Goal: Transaction & Acquisition: Purchase product/service

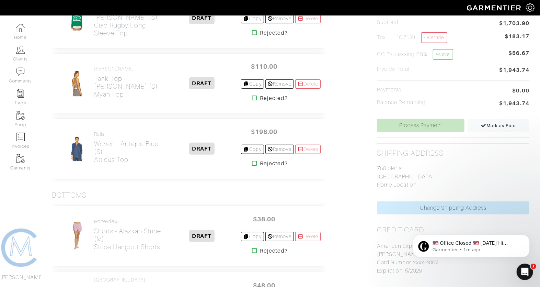
scroll to position [204, 0]
click at [445, 126] on link "Process Payment" at bounding box center [421, 125] width 88 height 13
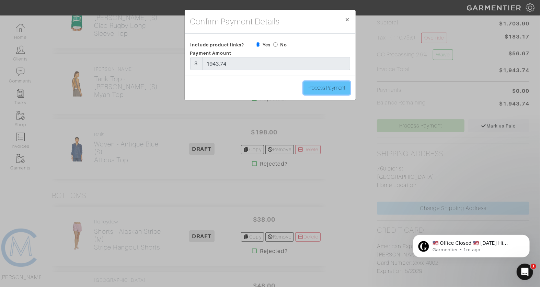
click at [320, 89] on input "Process Payment" at bounding box center [327, 87] width 47 height 13
type input "Process Payment"
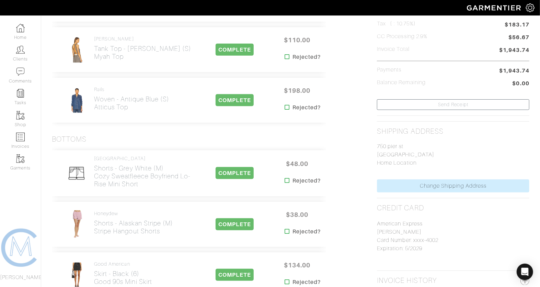
scroll to position [0, 0]
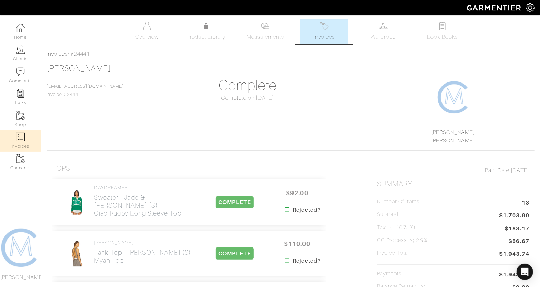
click at [21, 142] on link "Invoices" at bounding box center [20, 141] width 41 height 22
select select
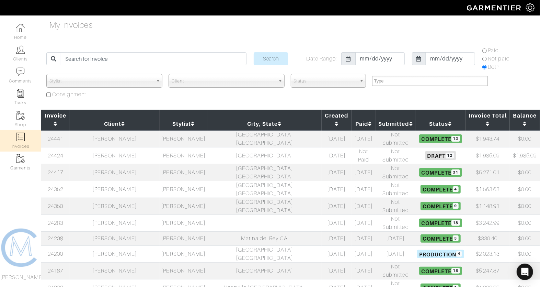
click at [96, 147] on td "[PERSON_NAME]" at bounding box center [115, 155] width 90 height 17
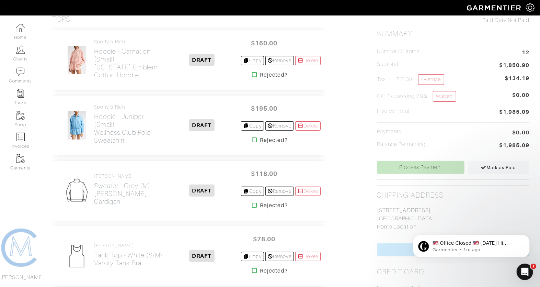
scroll to position [162, 0]
click at [485, 165] on icon at bounding box center [483, 167] width 5 height 4
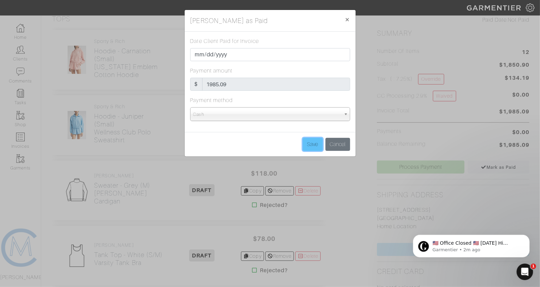
click at [313, 145] on input "Save" at bounding box center [313, 144] width 20 height 13
type input "Save"
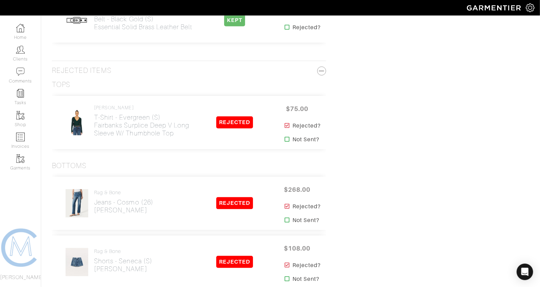
scroll to position [0, 0]
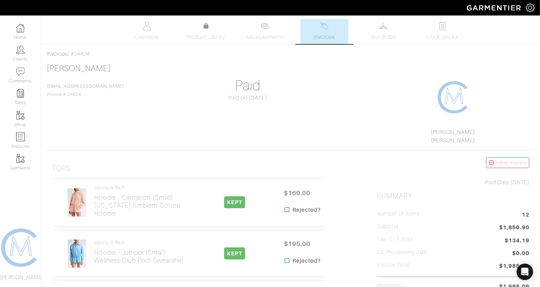
click at [326, 39] on span "Invoices" at bounding box center [324, 37] width 21 height 8
